Goal: Transaction & Acquisition: Purchase product/service

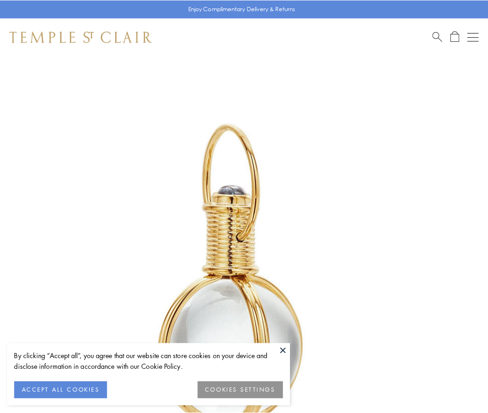
scroll to position [243, 0]
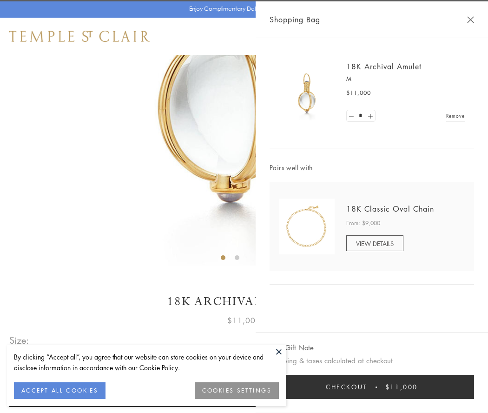
click at [372, 387] on button "Checkout $11,000" at bounding box center [372, 387] width 204 height 24
